Goal: Find specific page/section: Find specific page/section

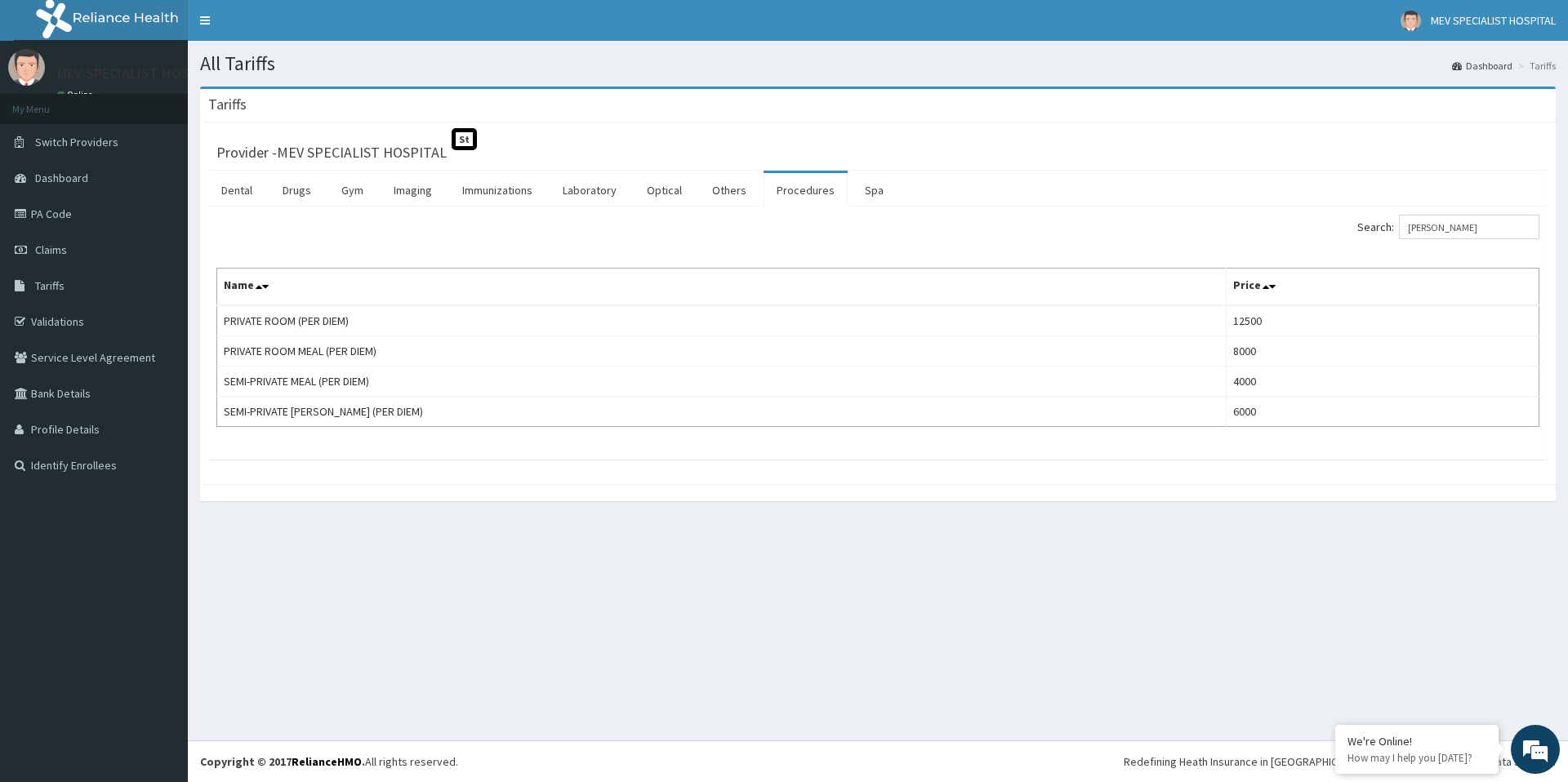
drag, startPoint x: 229, startPoint y: 193, endPoint x: 203, endPoint y: 188, distance: 26.5
click at [230, 192] on link "Dental" at bounding box center [236, 190] width 57 height 34
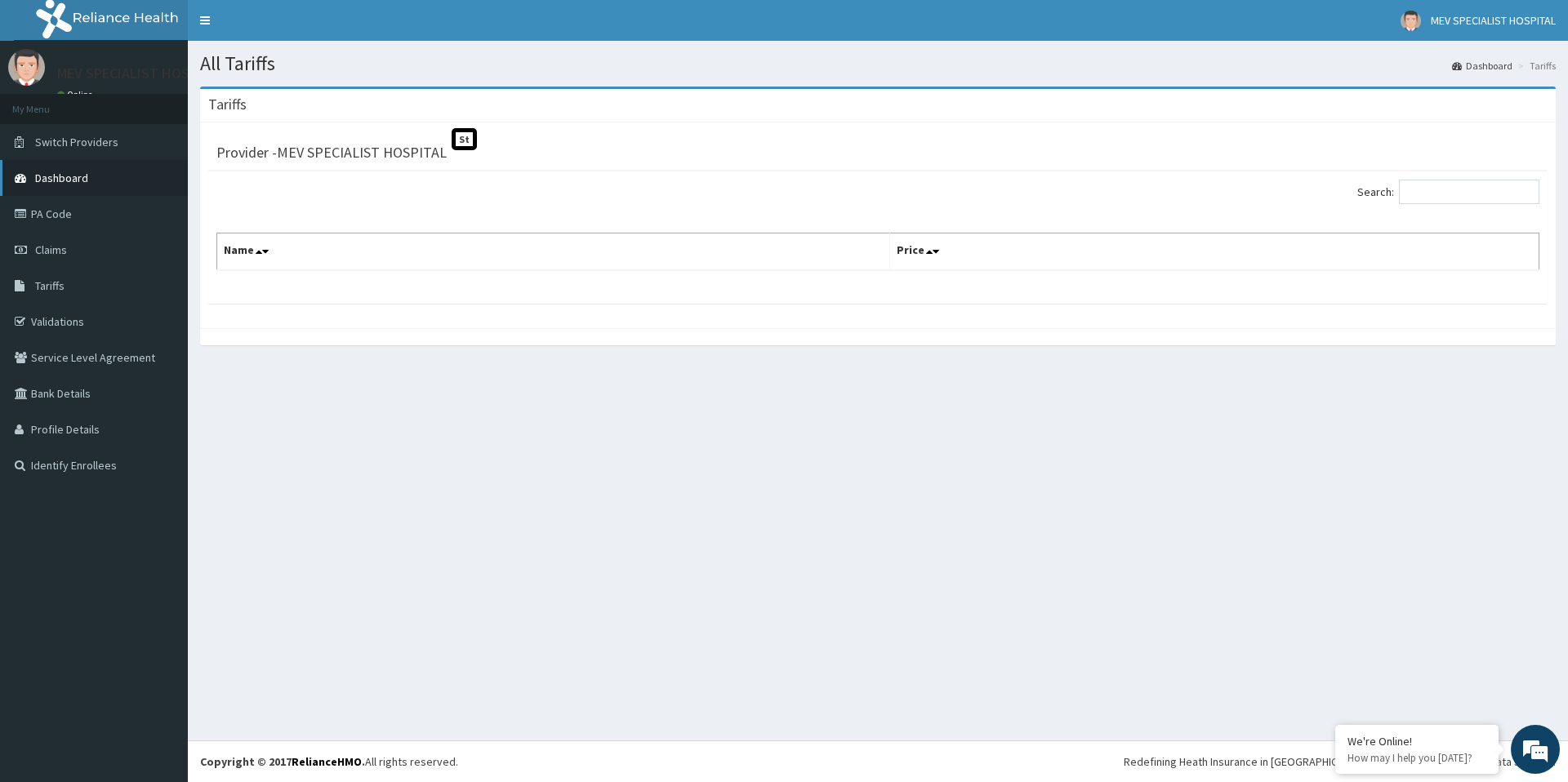
click at [46, 174] on span "Dashboard" at bounding box center [61, 177] width 53 height 15
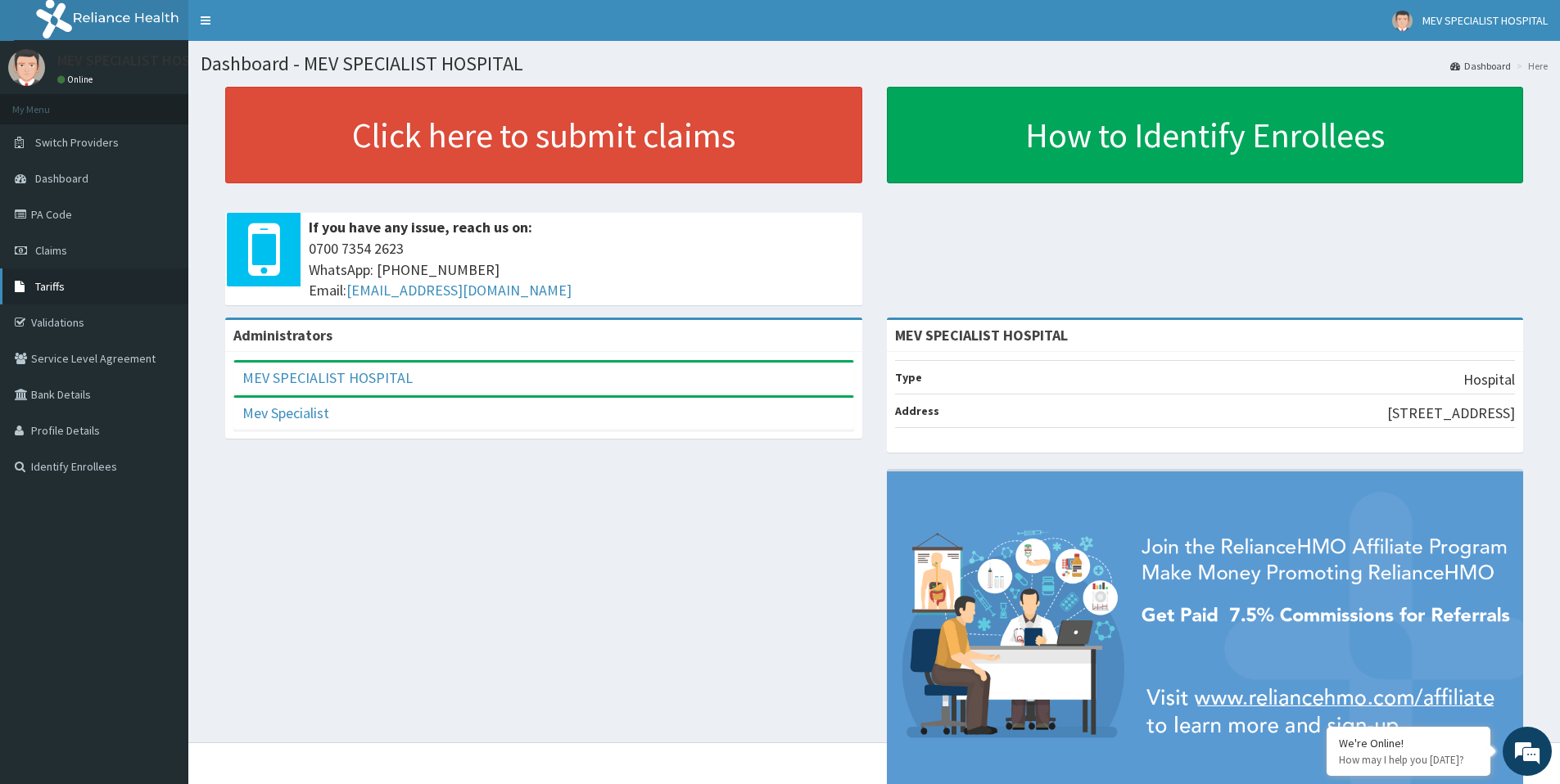
click at [39, 297] on link "Tariffs" at bounding box center [94, 286] width 188 height 36
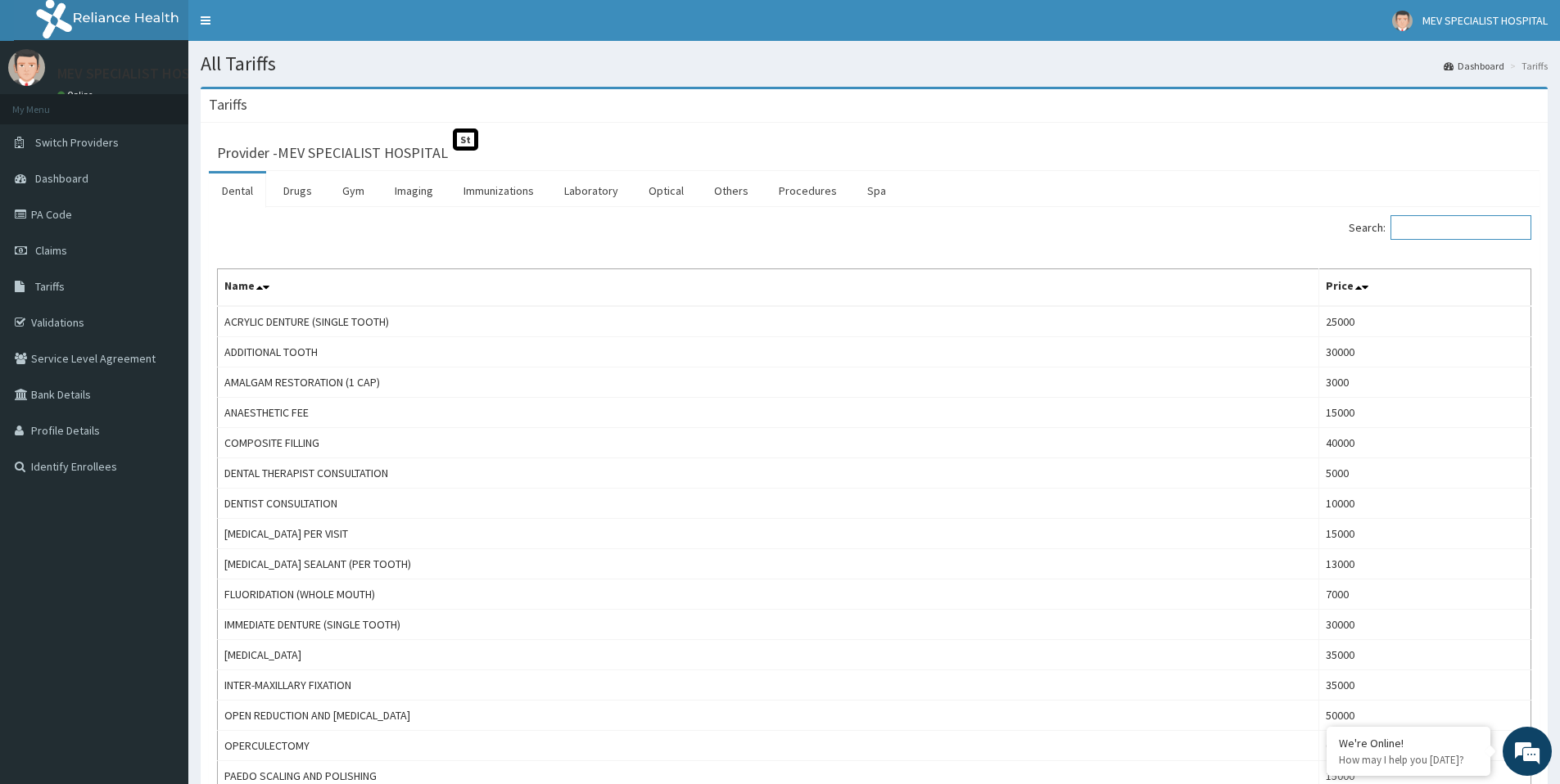
click at [1476, 231] on input "Search:" at bounding box center [1461, 228] width 141 height 25
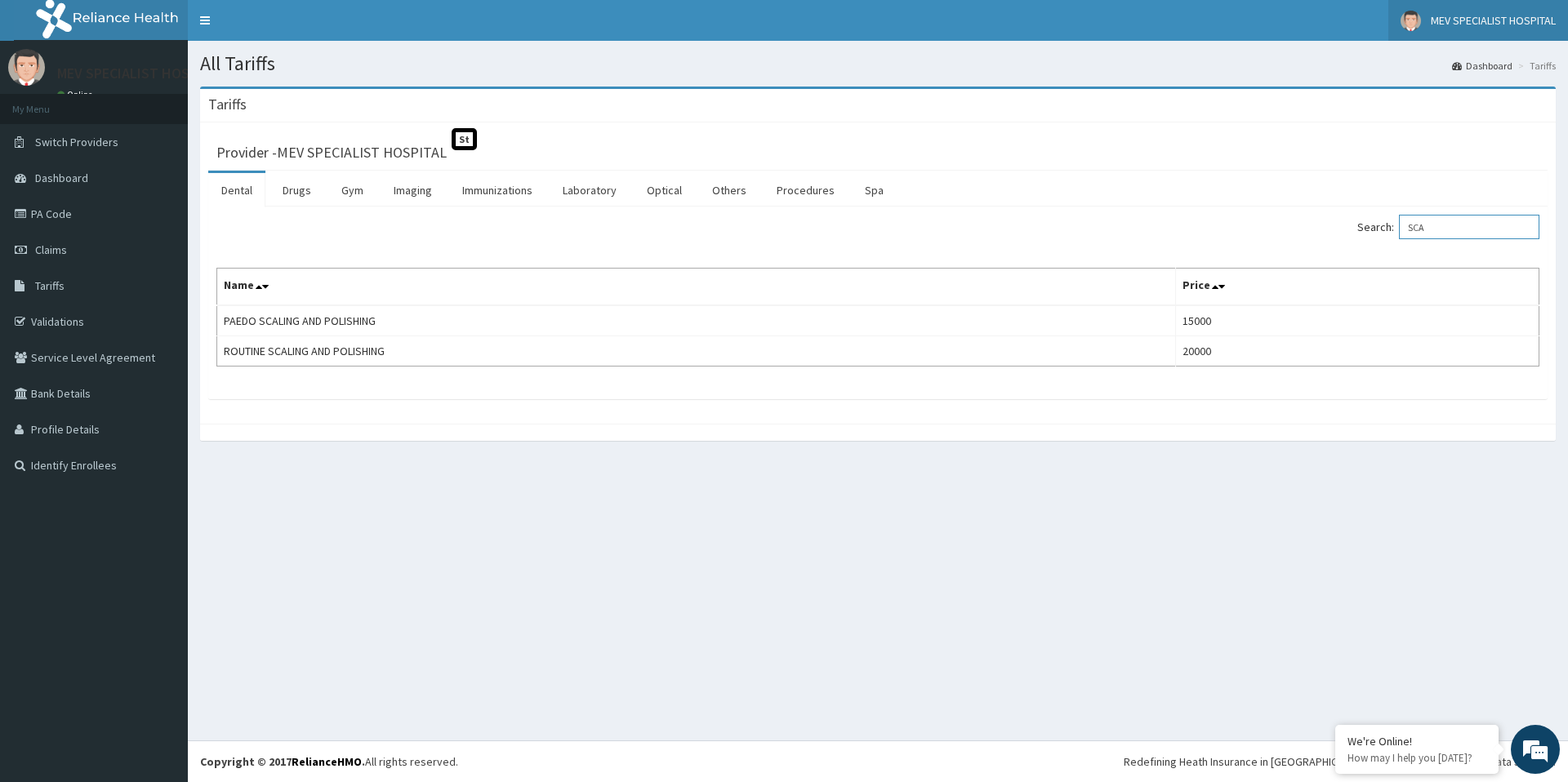
type input "SCA"
